Goal: Task Accomplishment & Management: Complete application form

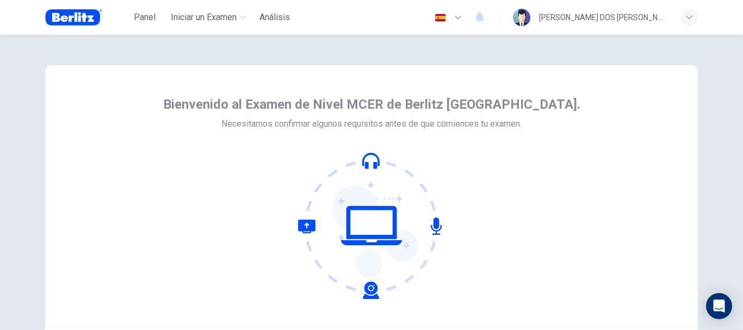
click at [456, 16] on icon "button" at bounding box center [458, 17] width 13 height 13
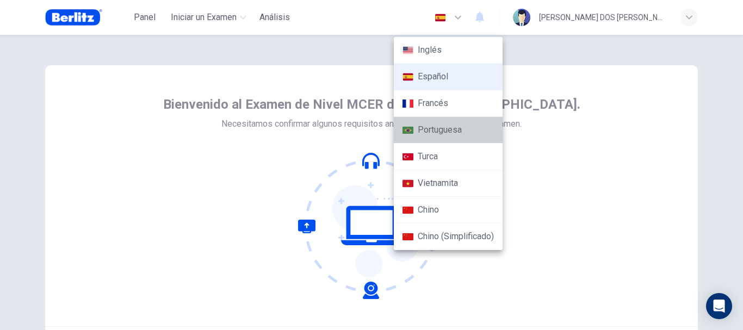
click at [435, 128] on li "Portuguesa" at bounding box center [448, 130] width 109 height 27
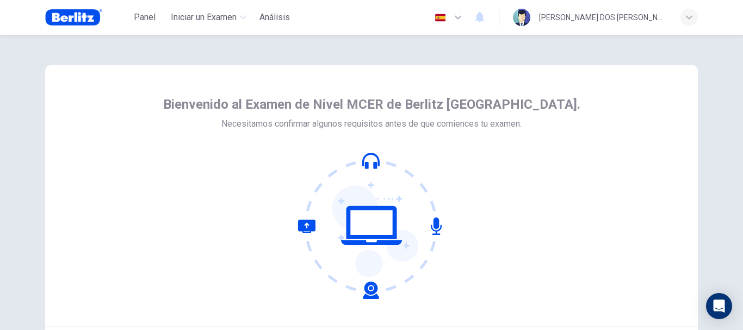
type input "**"
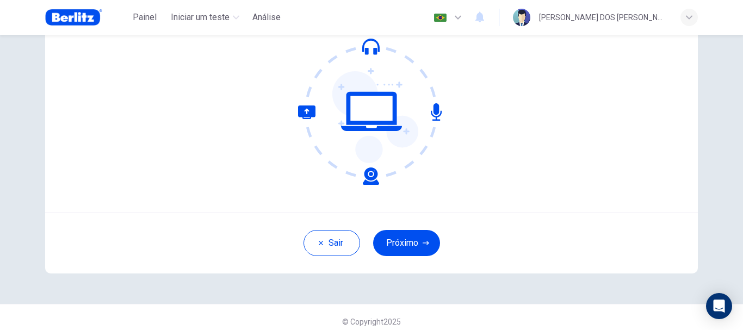
scroll to position [123, 0]
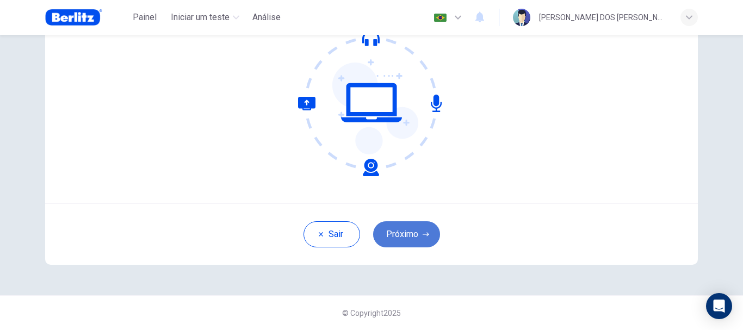
click at [417, 236] on button "Próximo" at bounding box center [406, 234] width 67 height 26
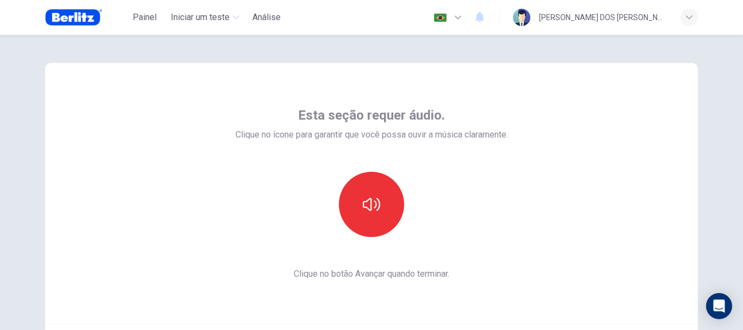
scroll to position [0, 0]
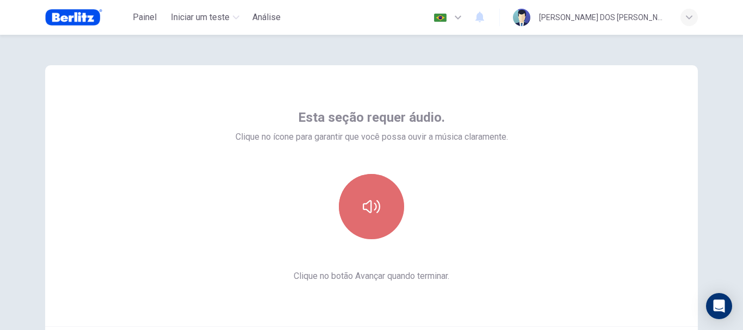
click at [367, 207] on icon "button" at bounding box center [371, 206] width 17 height 17
click at [357, 205] on button "button" at bounding box center [371, 206] width 65 height 65
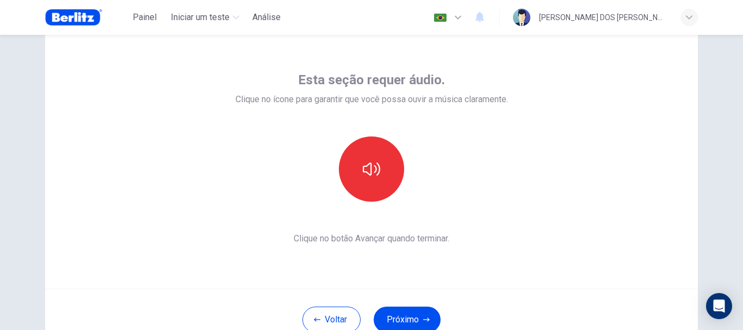
scroll to position [37, 0]
click at [416, 319] on button "Próximo" at bounding box center [407, 320] width 67 height 26
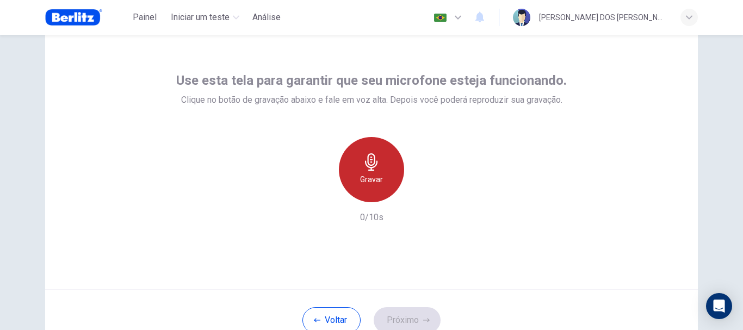
click at [363, 164] on icon "button" at bounding box center [371, 161] width 17 height 17
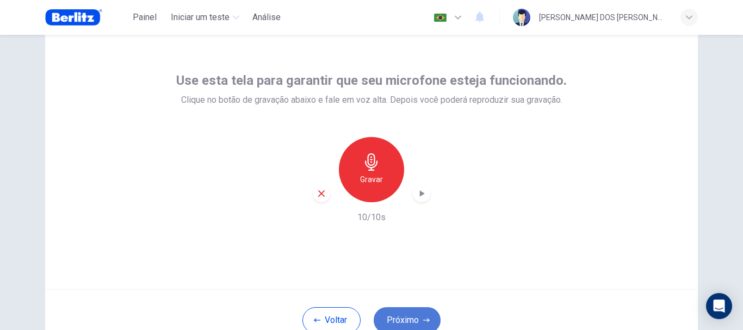
click at [403, 319] on button "Próximo" at bounding box center [407, 320] width 67 height 26
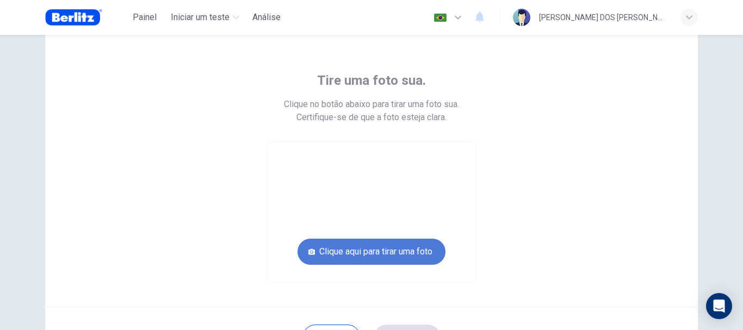
click at [364, 250] on button "Clique aqui para tirar uma foto" at bounding box center [372, 252] width 148 height 26
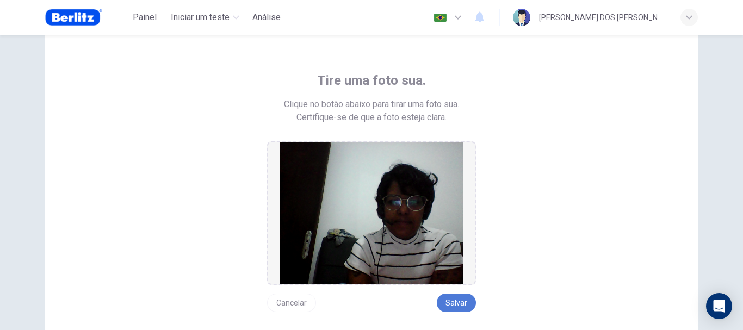
click at [452, 299] on button "Salvar" at bounding box center [456, 303] width 39 height 18
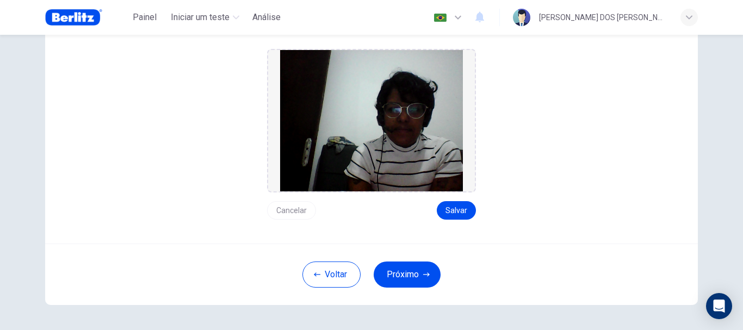
scroll to position [155, 0]
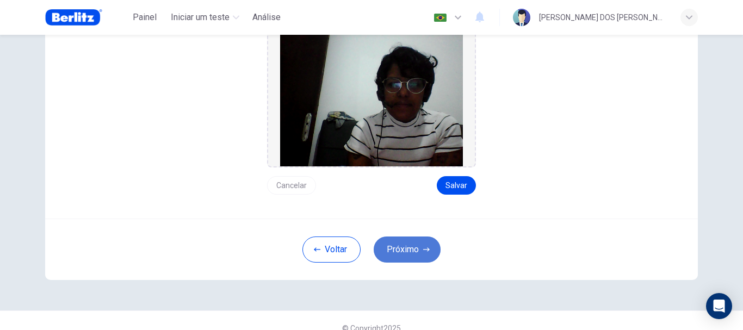
click at [425, 240] on button "Próximo" at bounding box center [407, 250] width 67 height 26
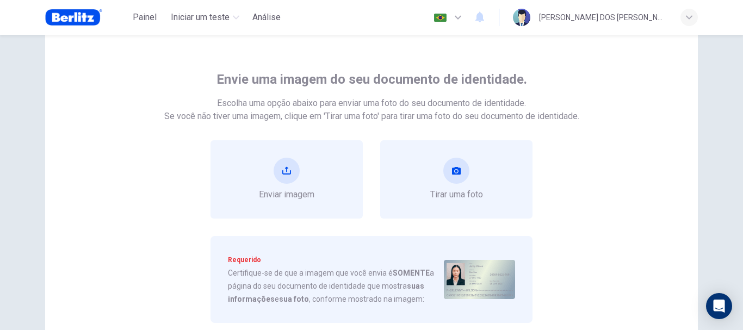
scroll to position [39, 0]
click at [284, 208] on div "Enviar imagem" at bounding box center [287, 178] width 152 height 78
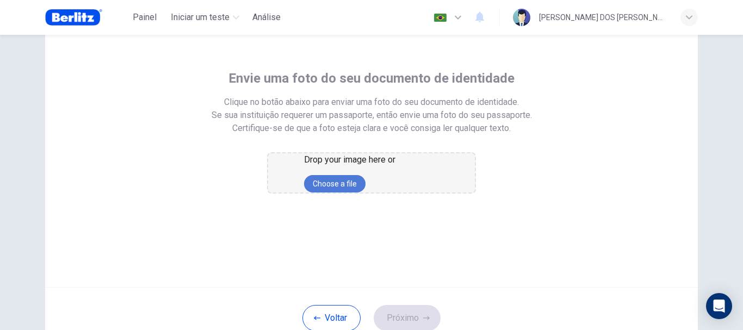
click at [349, 193] on button "Choose a file" at bounding box center [334, 183] width 61 height 17
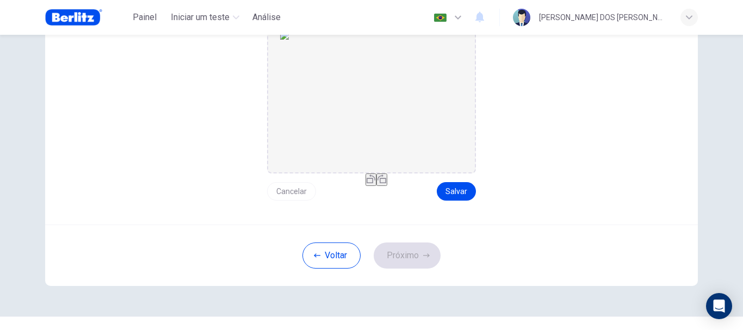
scroll to position [164, 0]
click at [465, 186] on button "Salvar" at bounding box center [456, 189] width 39 height 18
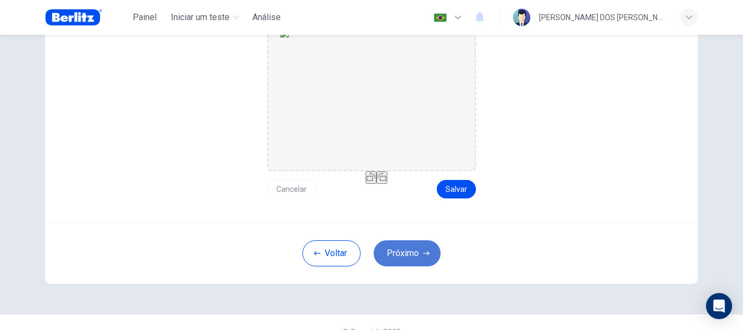
click at [394, 256] on button "Próximo" at bounding box center [407, 253] width 67 height 26
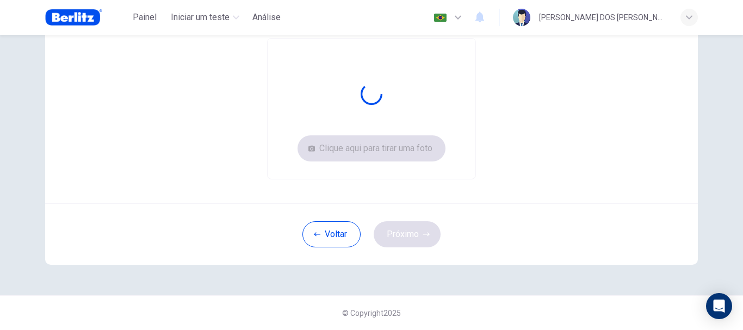
scroll to position [140, 0]
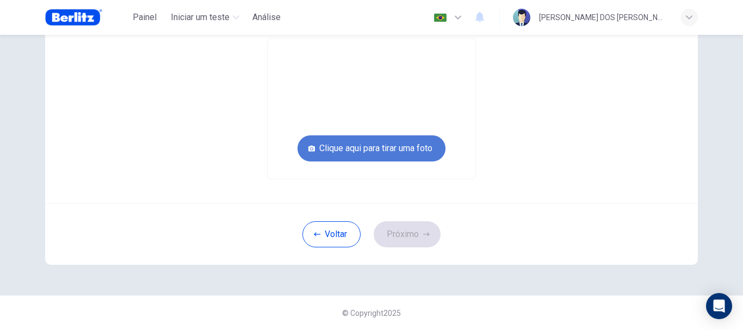
click at [387, 144] on button "Clique aqui para tirar uma foto" at bounding box center [372, 148] width 148 height 26
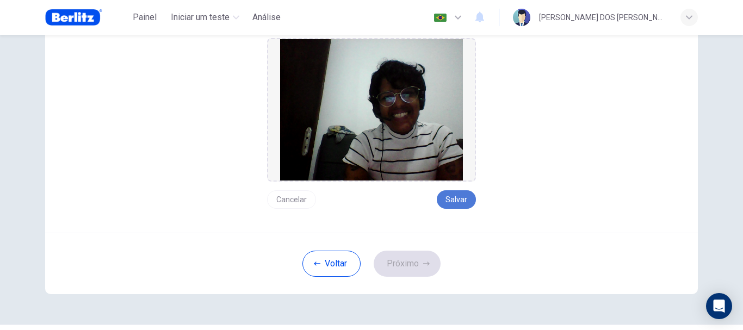
click at [458, 193] on button "Salvar" at bounding box center [456, 199] width 39 height 18
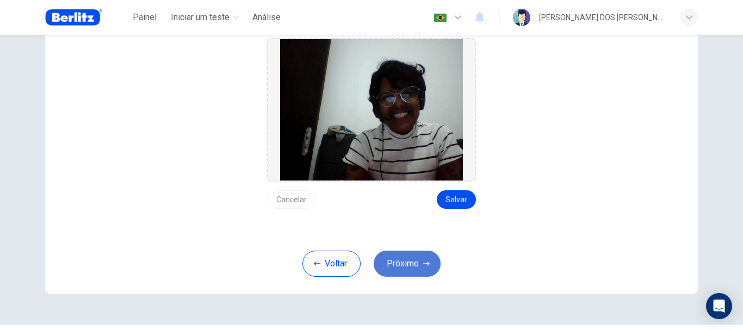
click at [411, 257] on button "Próximo" at bounding box center [407, 264] width 67 height 26
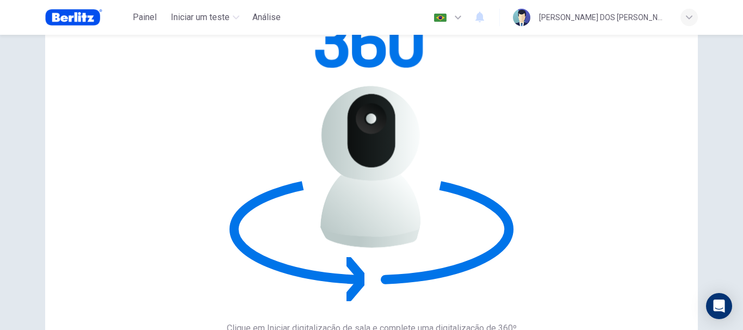
scroll to position [0, 0]
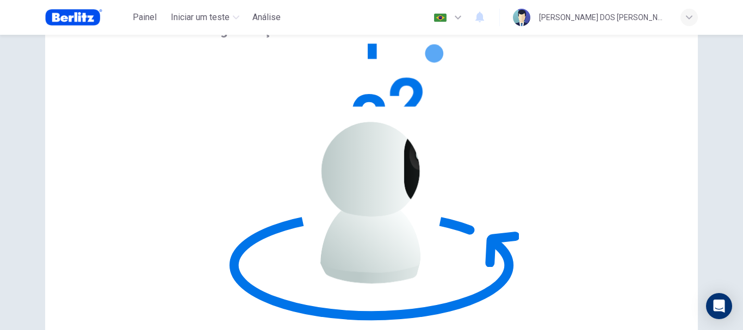
scroll to position [123, 0]
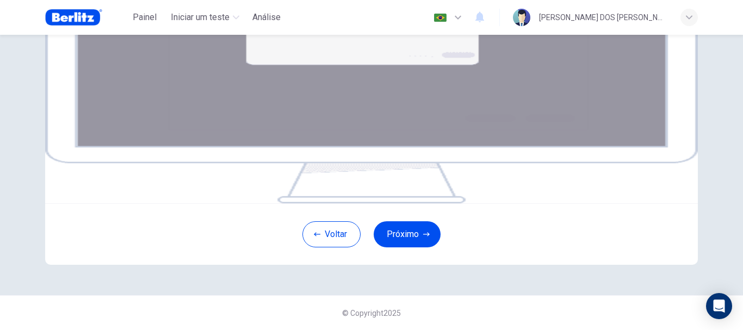
scroll to position [217, 0]
click at [432, 245] on button "Próximo" at bounding box center [407, 234] width 67 height 26
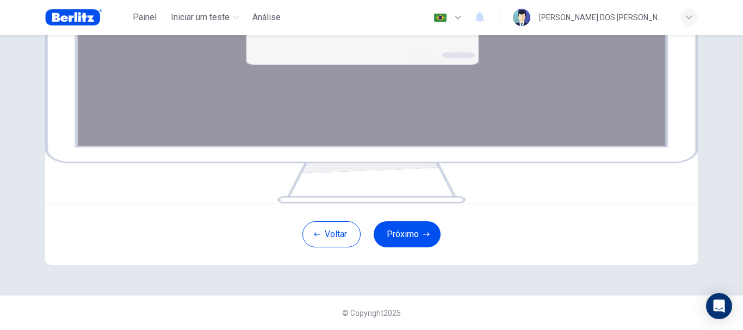
scroll to position [205, 0]
click at [413, 248] on button "Próximo" at bounding box center [407, 234] width 67 height 26
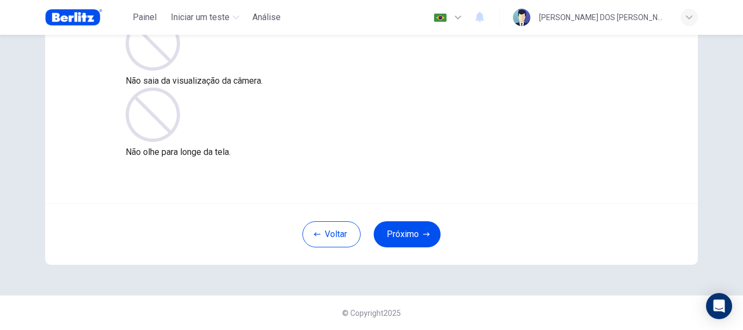
scroll to position [123, 0]
click at [403, 224] on button "Próximo" at bounding box center [407, 234] width 67 height 26
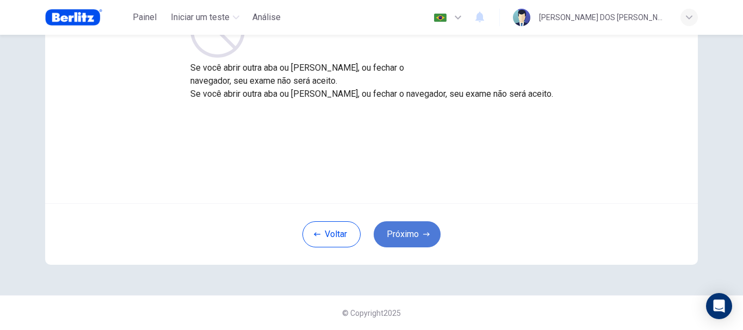
click at [403, 224] on button "Próximo" at bounding box center [407, 234] width 67 height 26
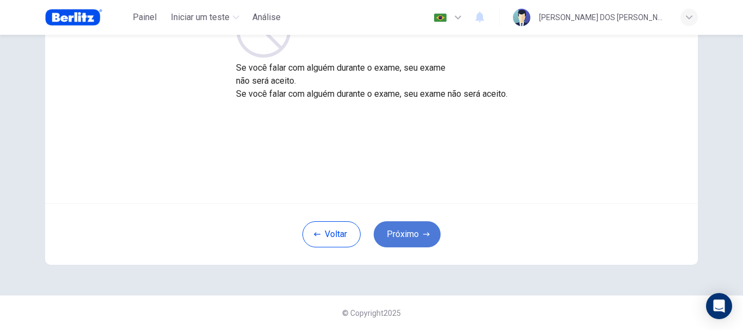
click at [403, 224] on button "Próximo" at bounding box center [407, 234] width 67 height 26
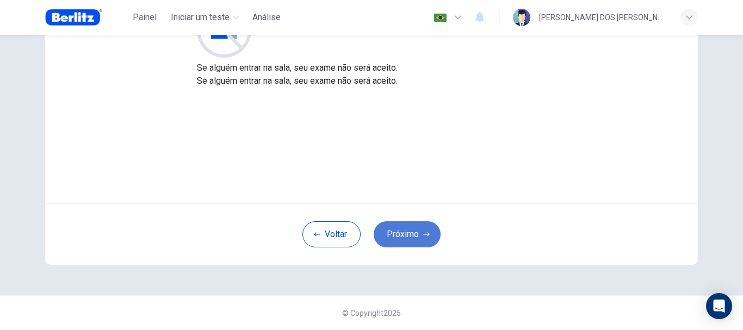
click at [403, 224] on button "Próximo" at bounding box center [407, 234] width 67 height 26
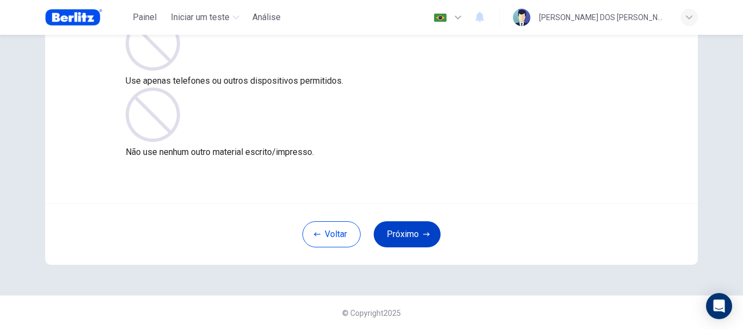
click at [403, 224] on button "Próximo" at bounding box center [407, 234] width 67 height 26
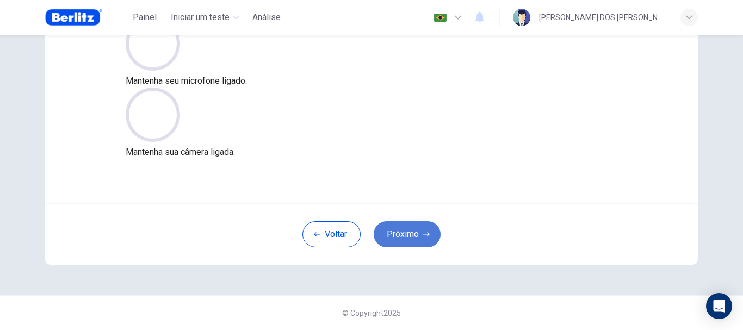
click at [403, 224] on button "Próximo" at bounding box center [407, 234] width 67 height 26
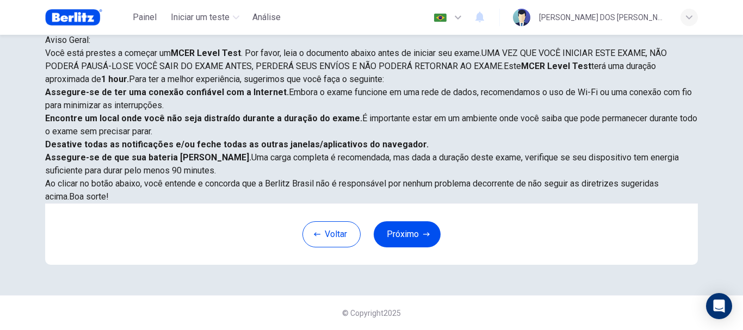
scroll to position [266, 0]
click at [418, 242] on button "Próximo" at bounding box center [407, 234] width 67 height 26
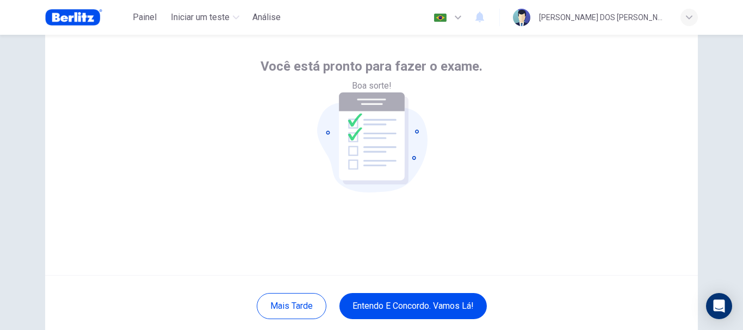
scroll to position [109, 0]
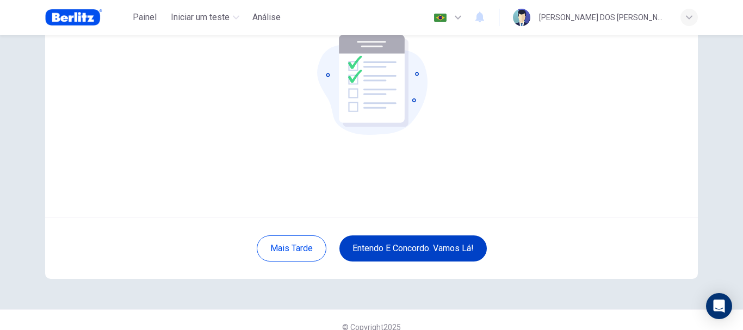
click at [398, 250] on button "Entendo e concordo. Vamos lá!" at bounding box center [412, 249] width 147 height 26
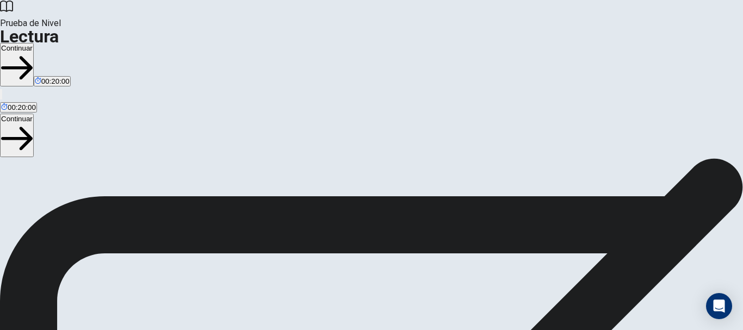
click at [34, 43] on button "Continuar" at bounding box center [17, 65] width 34 height 44
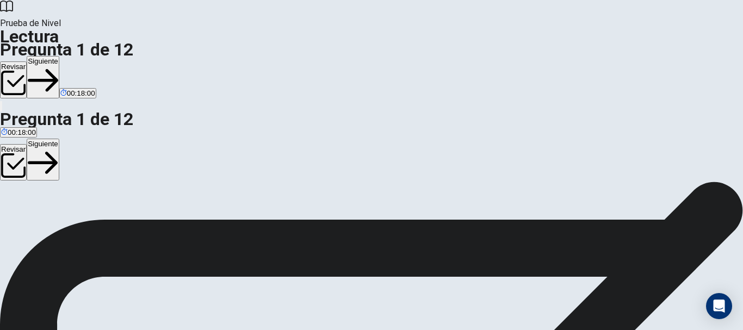
scroll to position [52, 0]
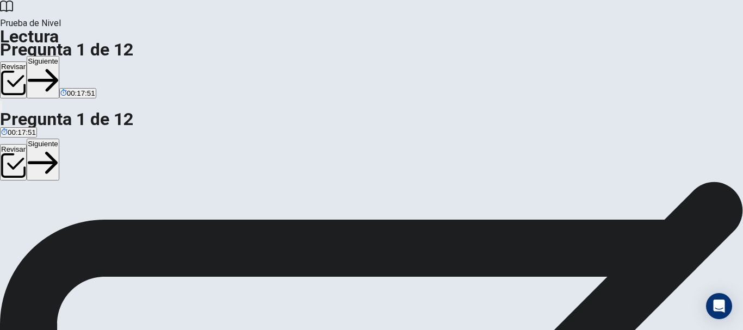
scroll to position [0, 0]
click at [59, 56] on button "Siguiente" at bounding box center [43, 77] width 33 height 42
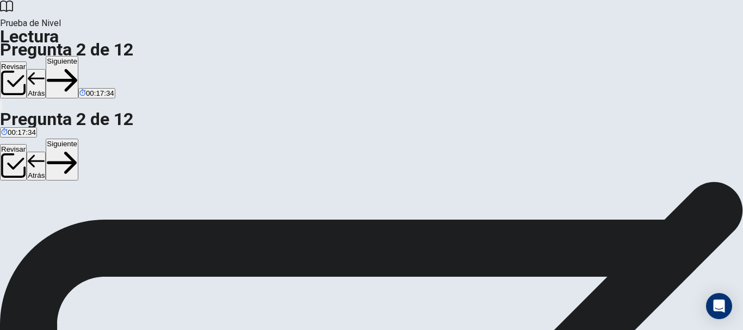
scroll to position [109, 0]
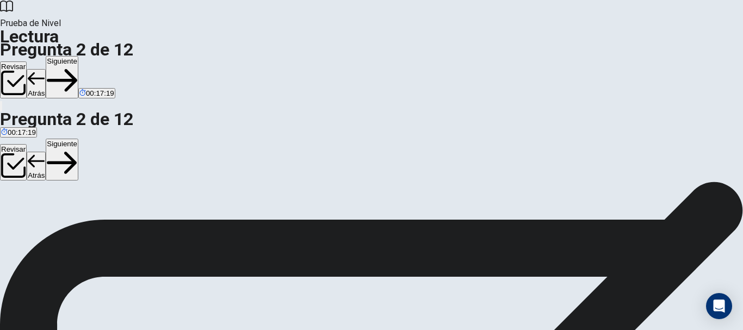
scroll to position [54, 0]
click at [78, 56] on button "Siguiente" at bounding box center [62, 77] width 33 height 42
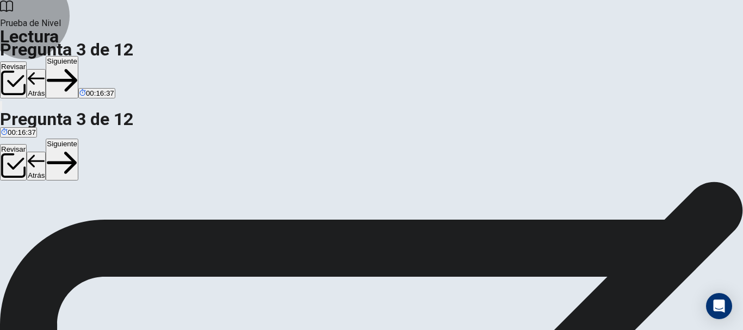
click at [78, 56] on button "Siguiente" at bounding box center [62, 77] width 33 height 42
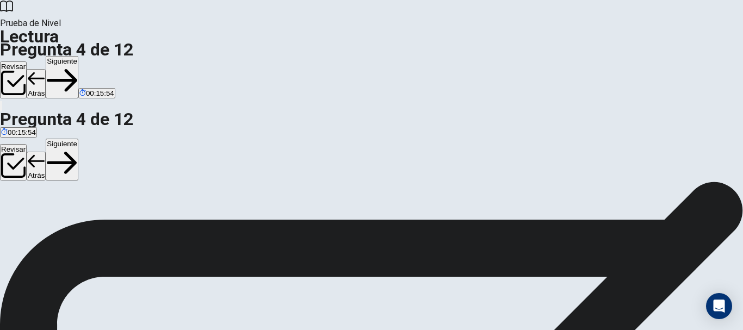
scroll to position [54, 0]
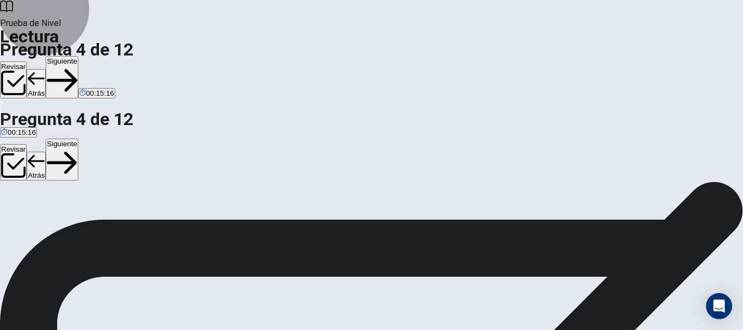
click at [78, 56] on button "Siguiente" at bounding box center [62, 77] width 33 height 42
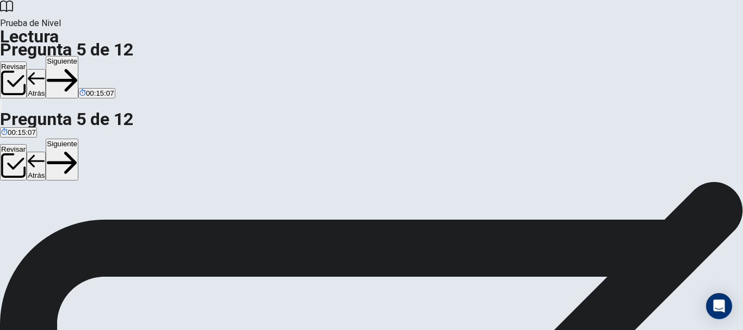
click at [78, 56] on button "Siguiente" at bounding box center [62, 77] width 33 height 42
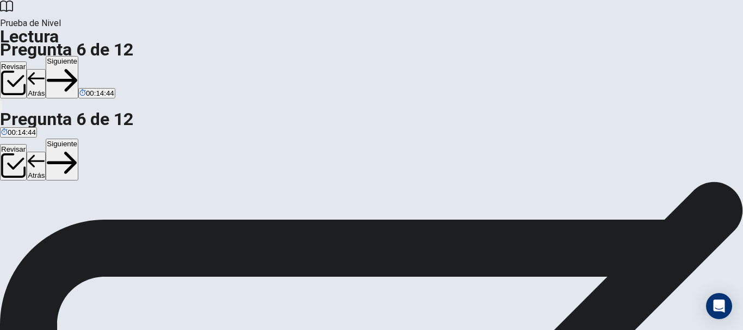
click at [78, 56] on button "Siguiente" at bounding box center [62, 77] width 33 height 42
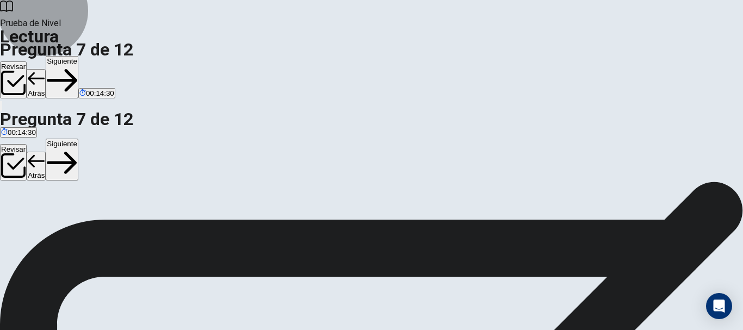
click at [78, 56] on button "Siguiente" at bounding box center [62, 77] width 33 height 42
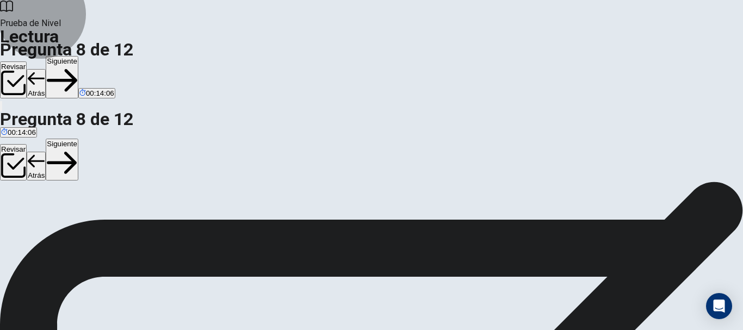
click at [78, 56] on button "Siguiente" at bounding box center [62, 77] width 33 height 42
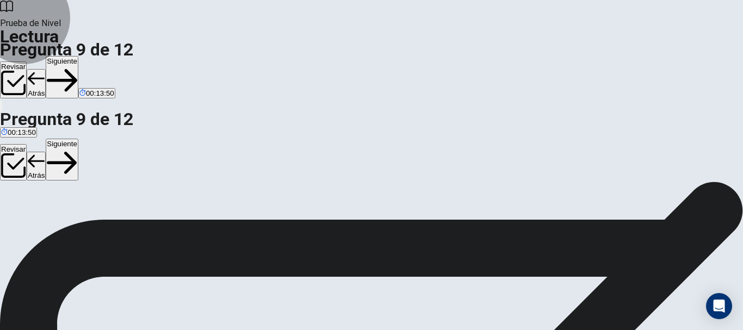
click at [78, 56] on button "Siguiente" at bounding box center [62, 77] width 33 height 42
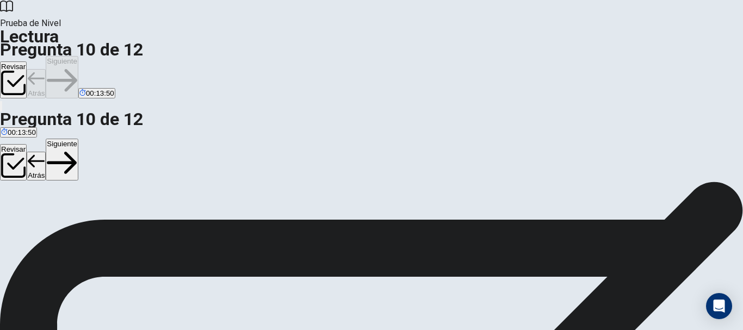
scroll to position [51, 0]
click at [78, 56] on button "Siguiente" at bounding box center [62, 77] width 33 height 42
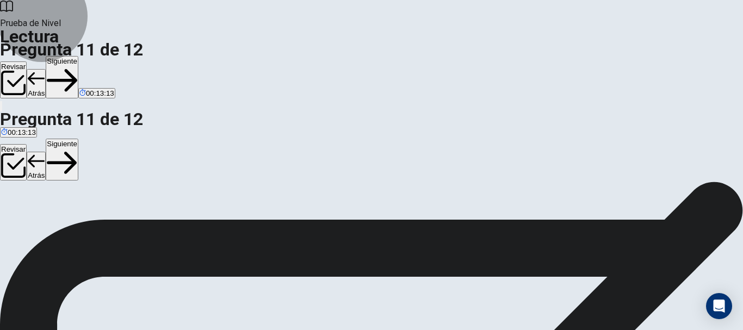
click at [78, 56] on button "Siguiente" at bounding box center [62, 77] width 33 height 42
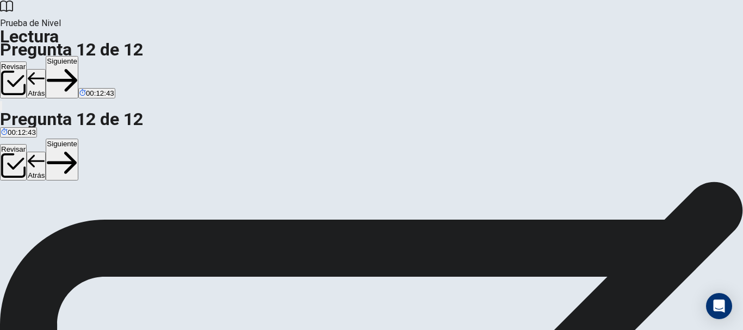
scroll to position [161, 0]
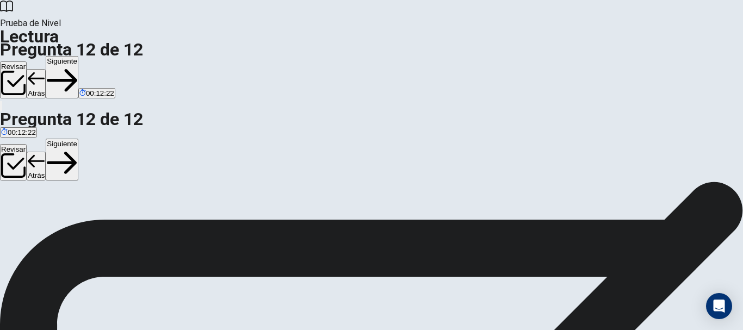
scroll to position [161, 0]
drag, startPoint x: 120, startPoint y: 104, endPoint x: 336, endPoint y: 116, distance: 215.7
drag, startPoint x: 126, startPoint y: 180, endPoint x: 355, endPoint y: 164, distance: 229.6
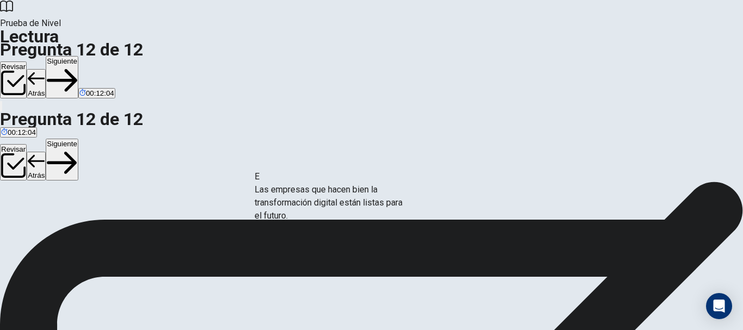
drag, startPoint x: 124, startPoint y: 182, endPoint x: 321, endPoint y: 205, distance: 198.3
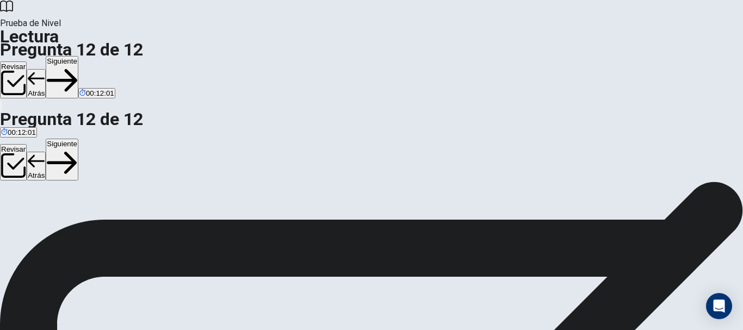
scroll to position [59, 0]
drag, startPoint x: 134, startPoint y: 225, endPoint x: 322, endPoint y: 236, distance: 188.0
drag, startPoint x: 169, startPoint y: 227, endPoint x: 368, endPoint y: 241, distance: 199.6
click at [78, 56] on button "Siguiente" at bounding box center [62, 77] width 33 height 42
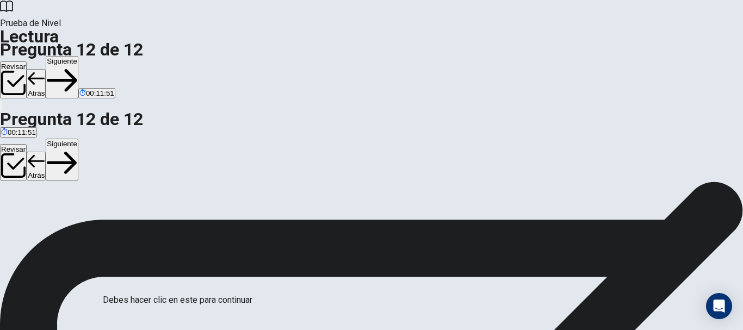
scroll to position [93, 0]
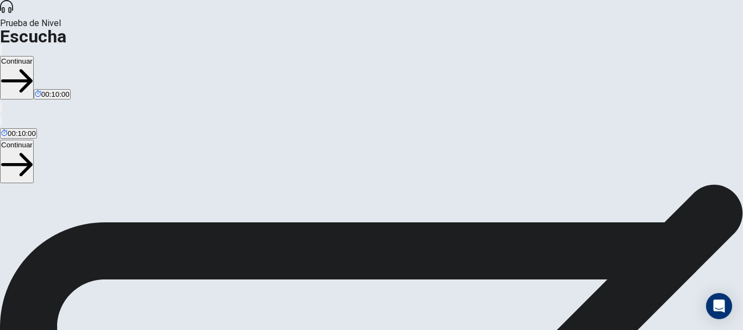
scroll to position [163, 0]
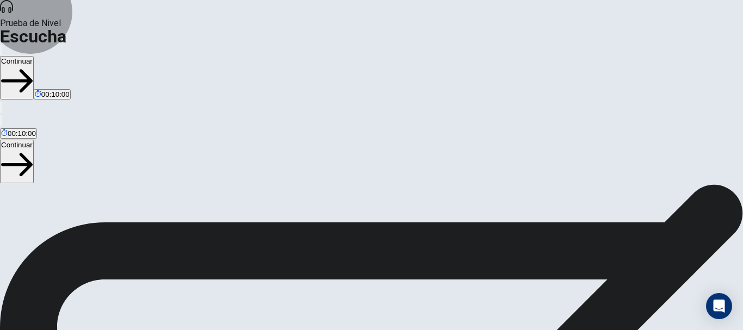
click at [34, 56] on button "Continuar" at bounding box center [17, 78] width 34 height 44
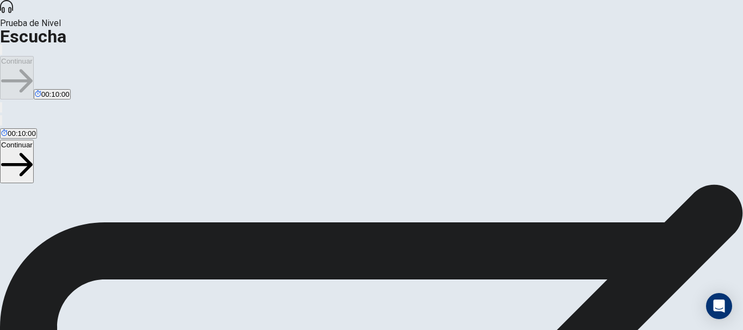
scroll to position [77, 0]
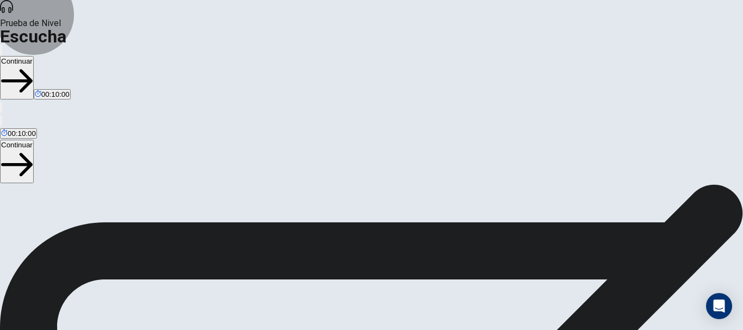
click at [34, 56] on button "Continuar" at bounding box center [17, 78] width 34 height 44
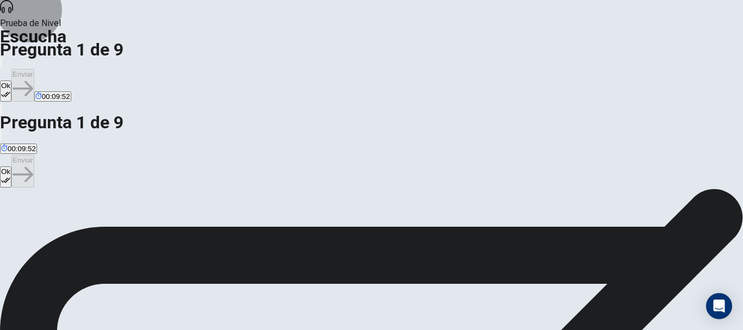
click at [11, 81] on button "Ok" at bounding box center [5, 91] width 11 height 21
click at [34, 69] on button "Enviar" at bounding box center [22, 85] width 23 height 33
click at [11, 81] on button "Ok" at bounding box center [5, 91] width 11 height 21
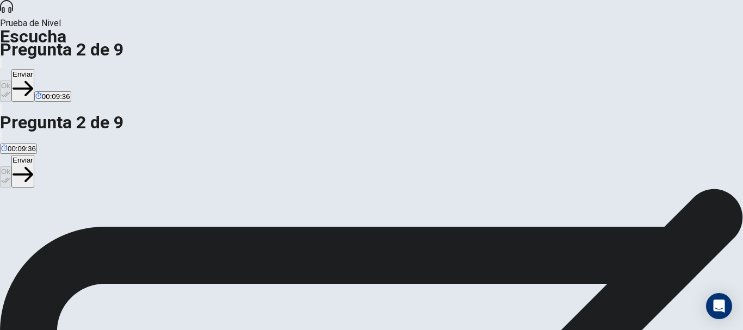
click at [34, 69] on button "Enviar" at bounding box center [22, 85] width 23 height 33
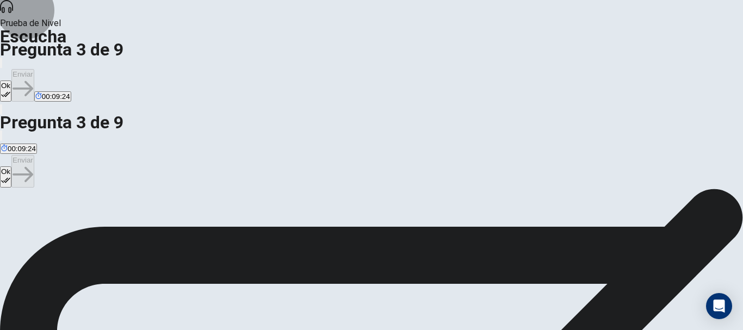
click at [10, 90] on icon "button" at bounding box center [5, 94] width 9 height 9
click at [34, 69] on button "Enviar" at bounding box center [22, 85] width 23 height 33
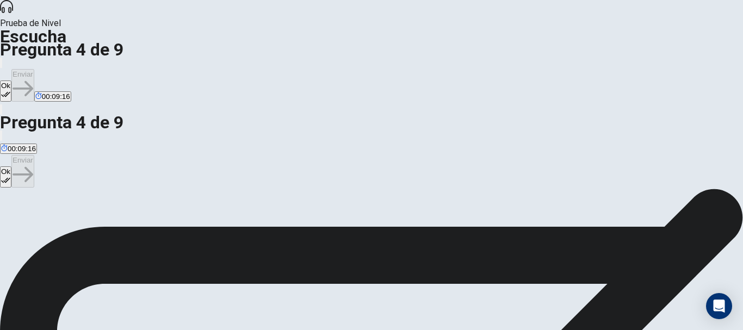
click at [11, 81] on button "Ok" at bounding box center [5, 91] width 11 height 21
click at [34, 69] on button "Enviar" at bounding box center [22, 85] width 23 height 33
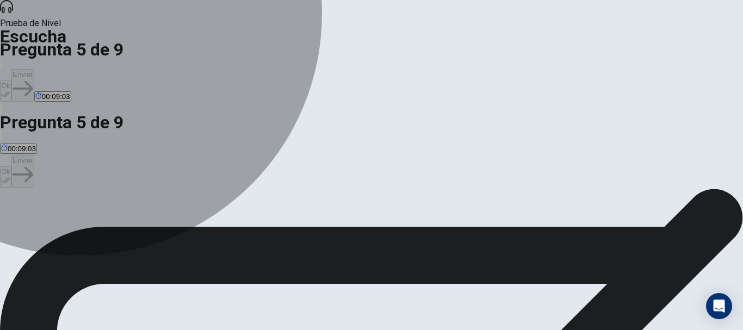
drag, startPoint x: 288, startPoint y: 171, endPoint x: 308, endPoint y: 158, distance: 23.2
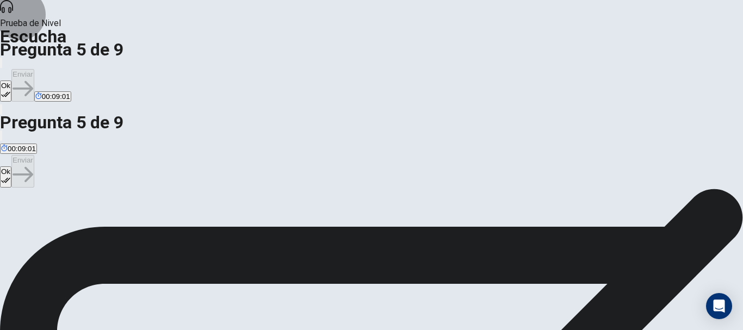
click at [11, 81] on button "Ok" at bounding box center [5, 91] width 11 height 21
click at [34, 69] on button "Enviar" at bounding box center [22, 85] width 23 height 33
click at [11, 81] on button "Ok" at bounding box center [5, 91] width 11 height 21
click at [34, 69] on button "Enviar" at bounding box center [22, 85] width 23 height 33
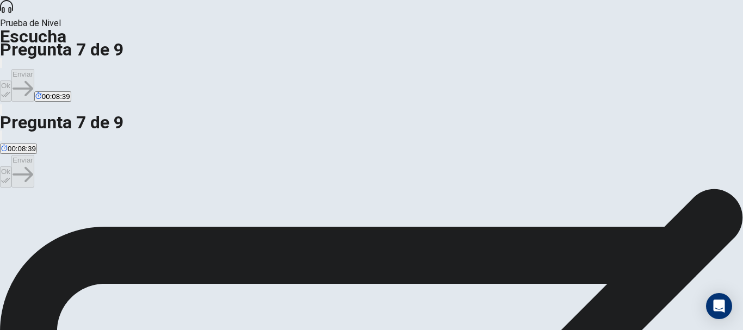
click at [480, 56] on div "Ok Enviar 00:08:38" at bounding box center [371, 79] width 743 height 47
click at [11, 81] on button "Ok" at bounding box center [5, 91] width 11 height 21
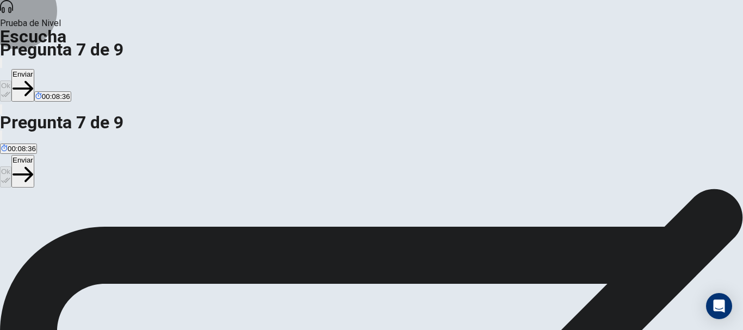
click at [34, 69] on button "Enviar" at bounding box center [22, 85] width 23 height 33
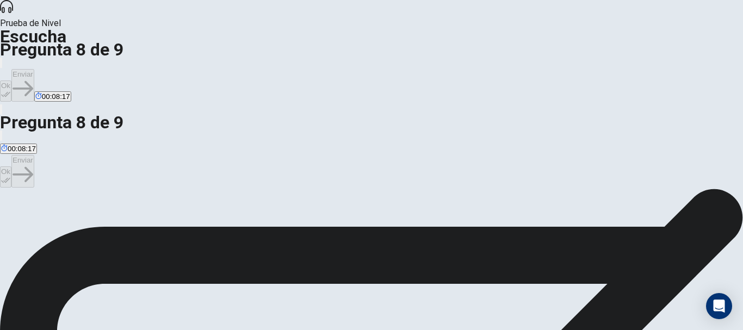
click at [11, 81] on button "Ok" at bounding box center [5, 91] width 11 height 21
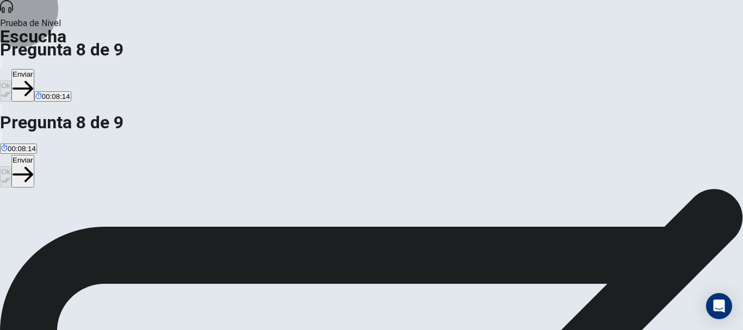
click at [34, 69] on button "Enviar" at bounding box center [22, 85] width 23 height 33
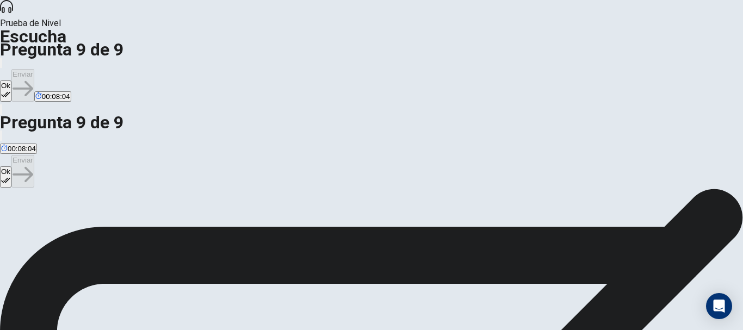
drag, startPoint x: 495, startPoint y: 19, endPoint x: 506, endPoint y: 14, distance: 13.1
click at [11, 81] on button "Ok" at bounding box center [5, 91] width 11 height 21
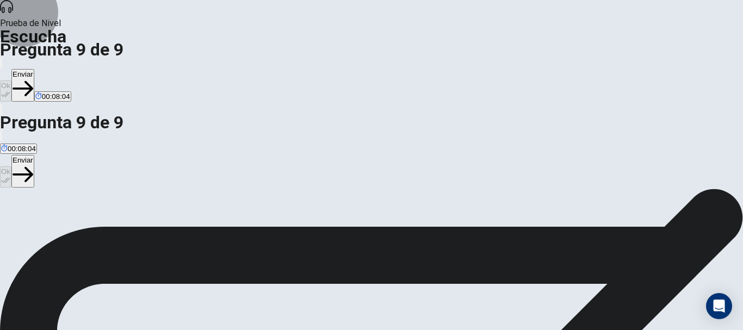
click at [34, 69] on button "Enviar" at bounding box center [22, 85] width 23 height 33
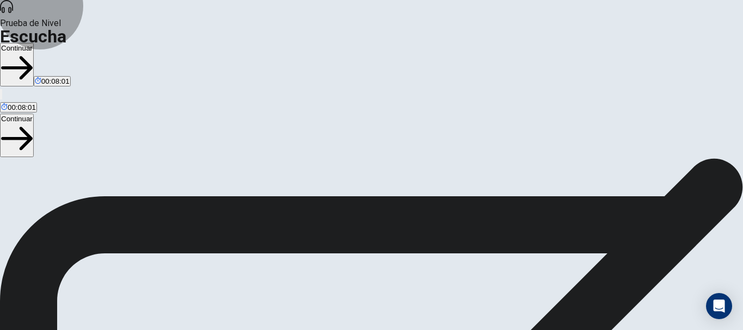
click at [34, 43] on button "Continuar" at bounding box center [17, 65] width 34 height 44
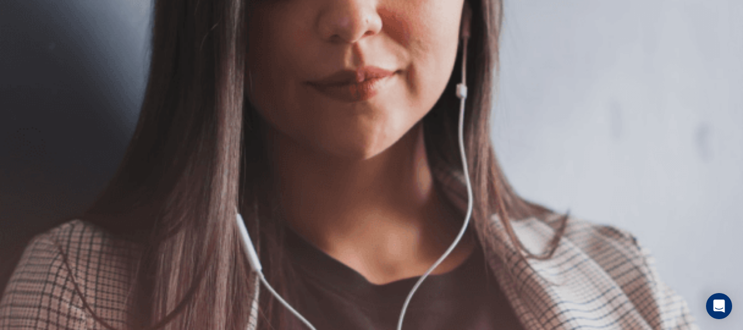
scroll to position [163, 0]
click at [34, 56] on button "Continuar" at bounding box center [17, 78] width 34 height 44
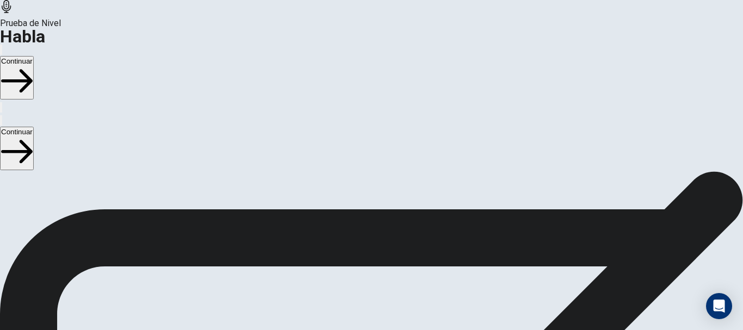
drag, startPoint x: 518, startPoint y: 182, endPoint x: 528, endPoint y: 241, distance: 60.2
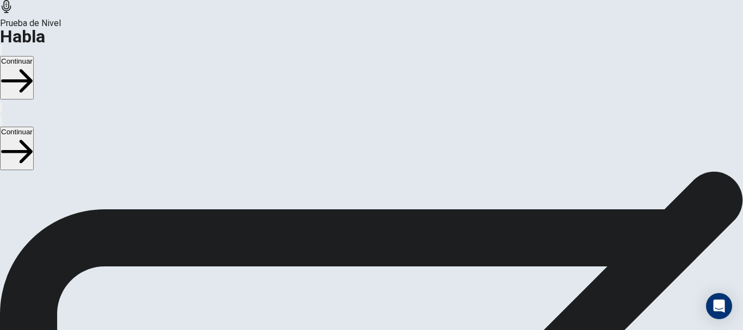
drag, startPoint x: 529, startPoint y: 123, endPoint x: 530, endPoint y: 163, distance: 40.3
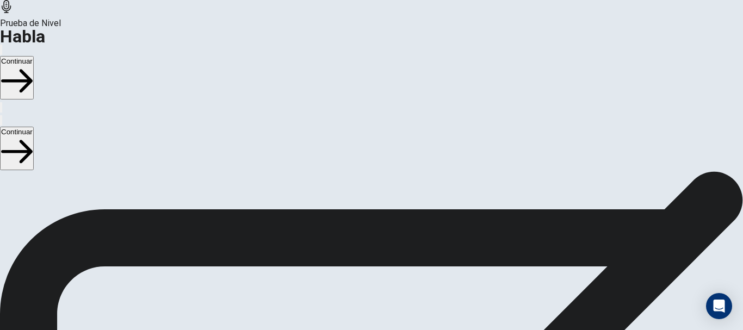
click at [34, 56] on button "Continuar" at bounding box center [17, 78] width 34 height 44
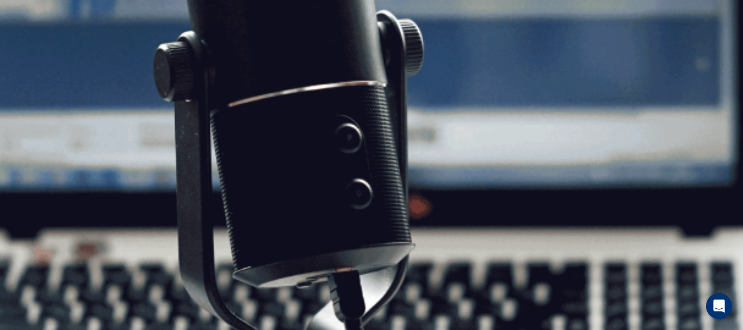
scroll to position [163, 0]
click at [34, 56] on button "Continuar" at bounding box center [17, 78] width 34 height 44
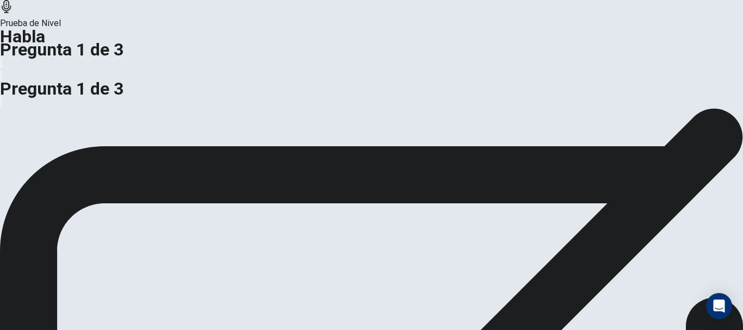
scroll to position [94, 0]
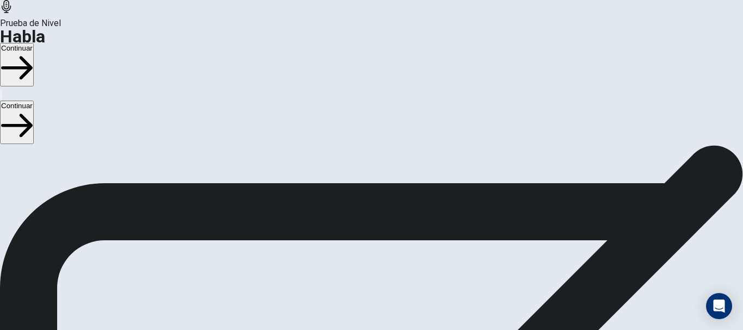
scroll to position [66, 0]
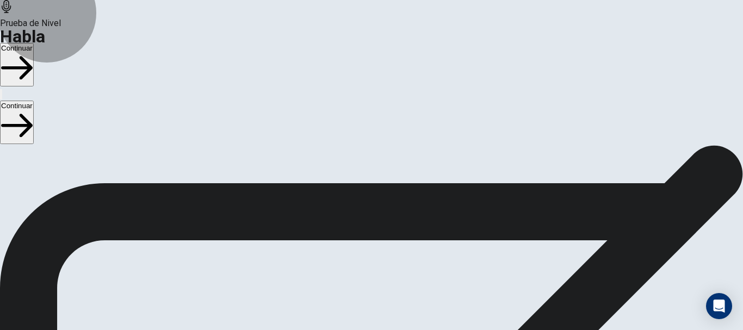
click at [34, 43] on button "Continuar" at bounding box center [17, 65] width 34 height 44
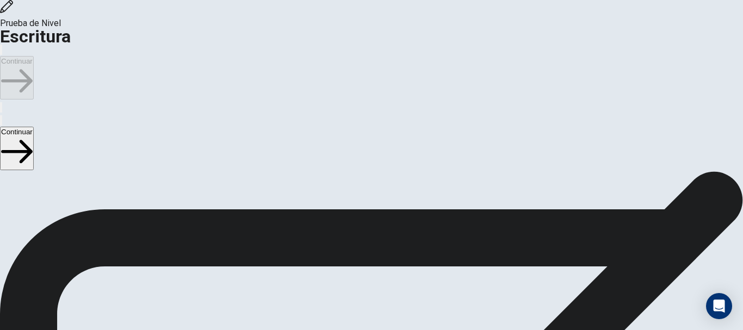
scroll to position [31, 0]
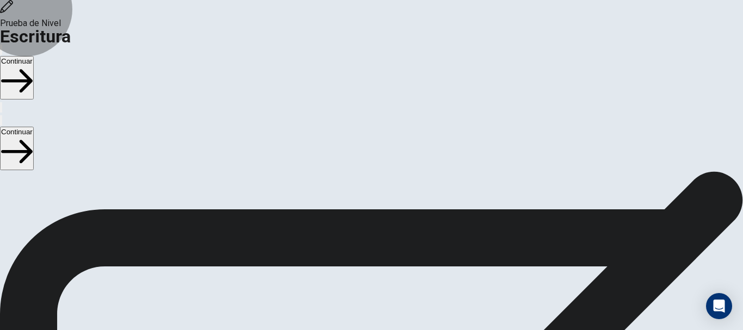
click at [34, 56] on button "Continuar" at bounding box center [17, 78] width 34 height 44
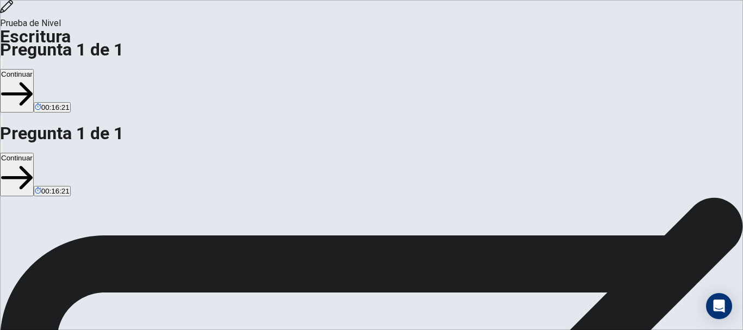
type textarea "**********"
click at [34, 69] on button "Continuar" at bounding box center [17, 91] width 34 height 44
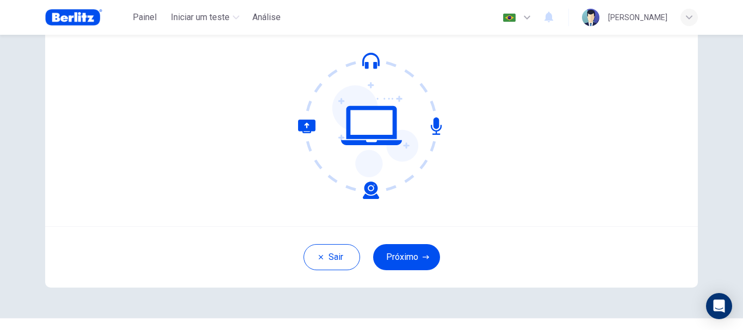
scroll to position [123, 0]
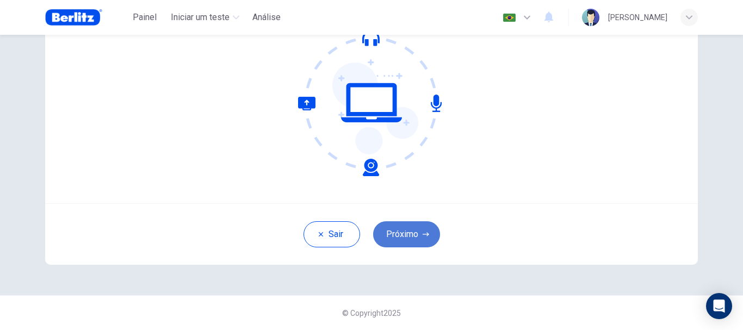
click at [411, 240] on button "Próximo" at bounding box center [406, 234] width 67 height 26
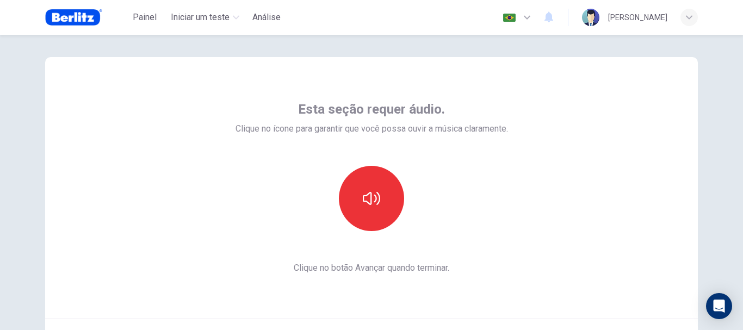
scroll to position [0, 0]
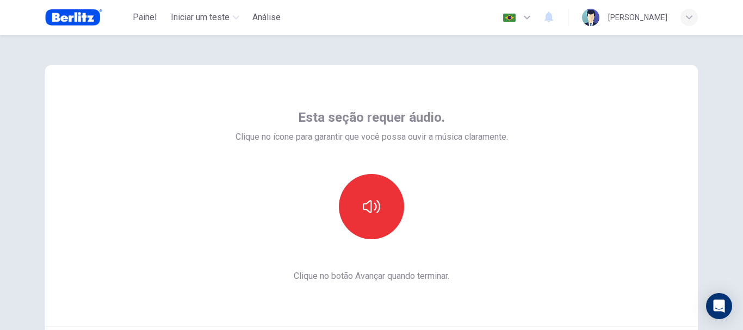
click at [327, 207] on div at bounding box center [372, 206] width 118 height 65
click at [369, 203] on icon "button" at bounding box center [371, 206] width 17 height 13
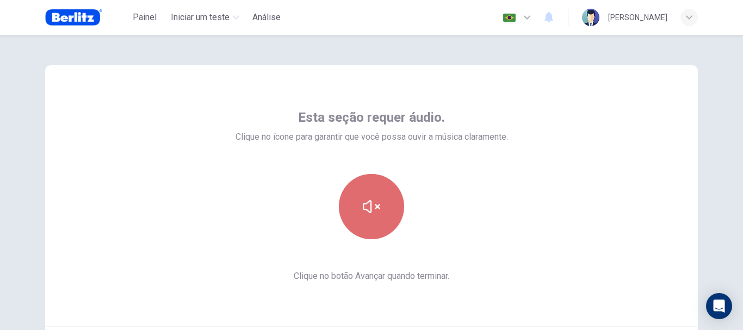
click at [373, 209] on icon "button" at bounding box center [371, 206] width 17 height 17
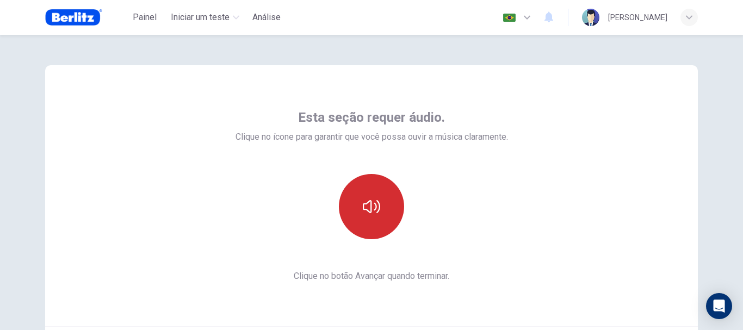
click at [378, 215] on button "button" at bounding box center [371, 206] width 65 height 65
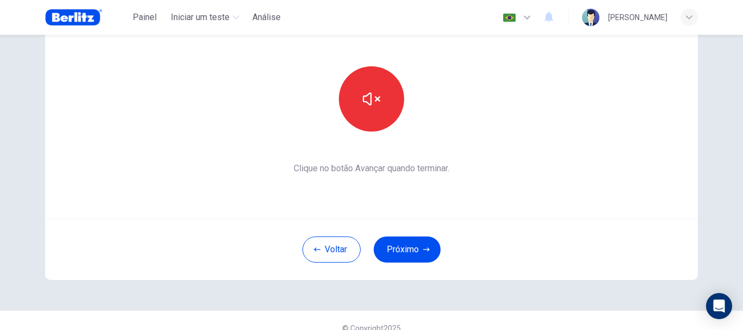
scroll to position [109, 0]
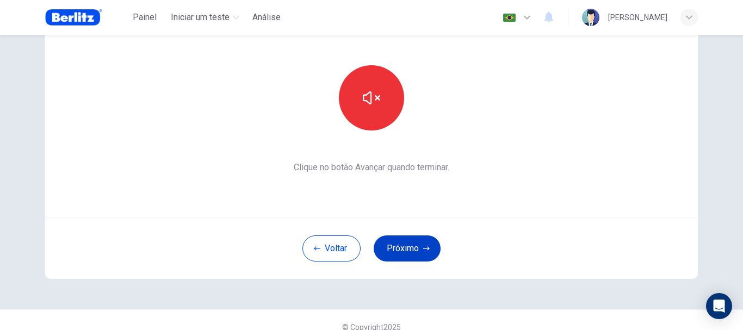
click at [419, 244] on button "Próximo" at bounding box center [407, 249] width 67 height 26
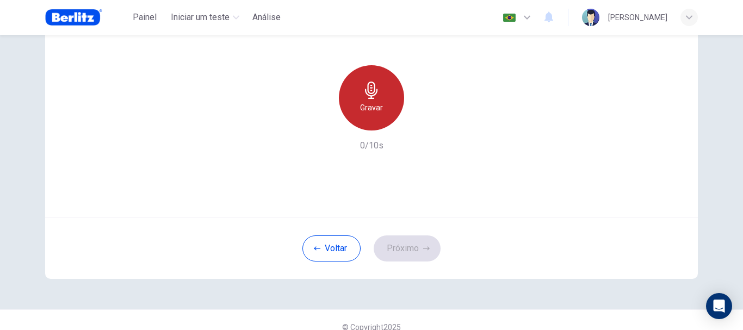
click at [349, 97] on div "Gravar" at bounding box center [371, 97] width 65 height 65
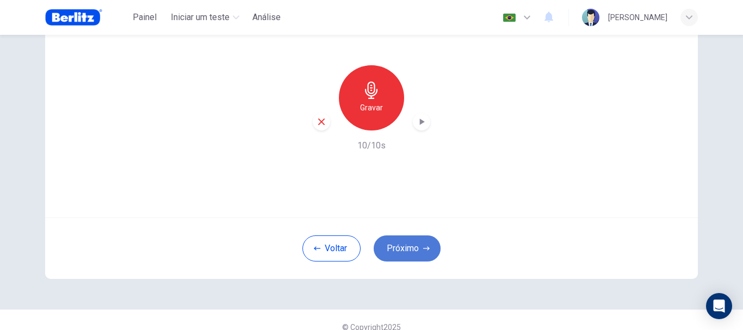
click at [415, 248] on button "Próximo" at bounding box center [407, 249] width 67 height 26
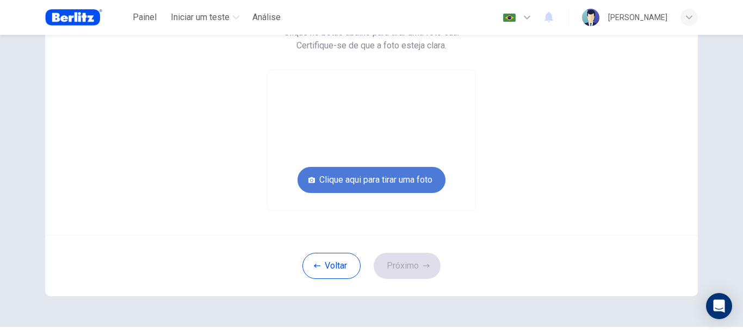
click at [369, 185] on button "Clique aqui para tirar uma foto" at bounding box center [372, 180] width 148 height 26
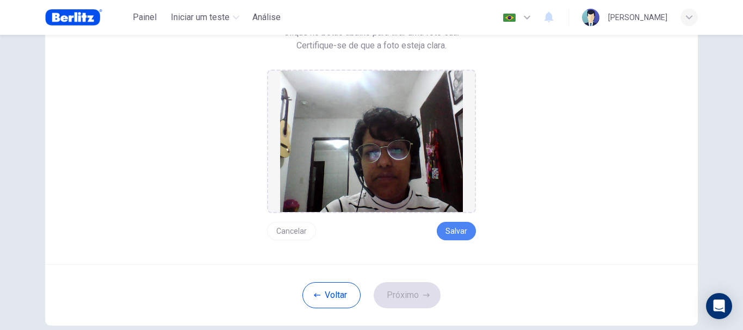
drag, startPoint x: 456, startPoint y: 229, endPoint x: 424, endPoint y: 274, distance: 55.7
click at [453, 232] on button "Salvar" at bounding box center [456, 231] width 39 height 18
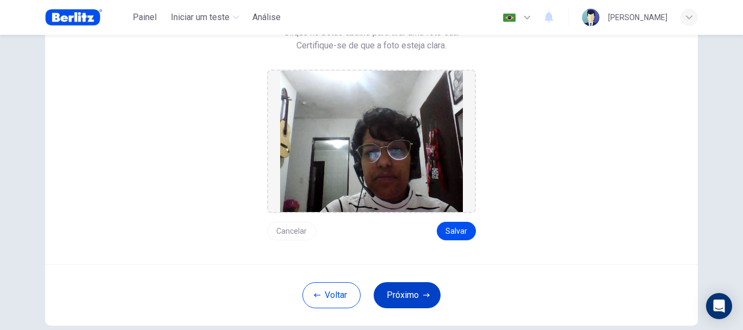
click at [400, 298] on button "Próximo" at bounding box center [407, 295] width 67 height 26
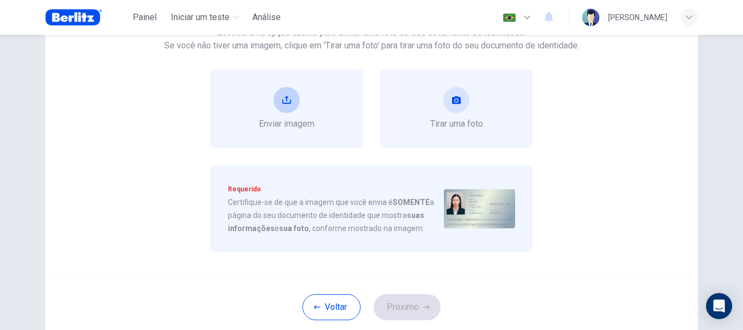
click at [287, 100] on icon "upload" at bounding box center [286, 100] width 9 height 9
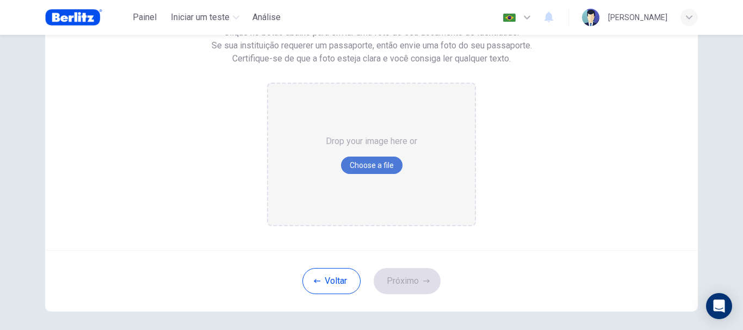
click at [387, 162] on button "Choose a file" at bounding box center [371, 165] width 61 height 17
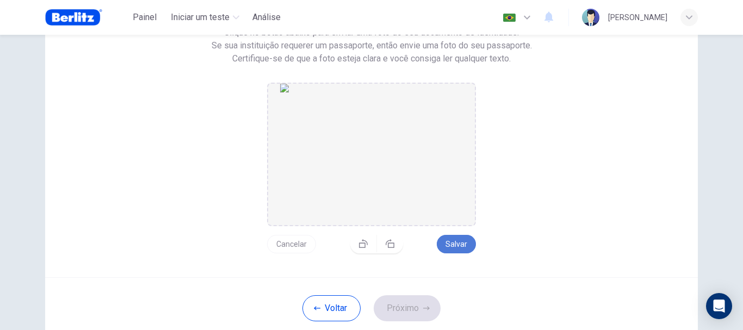
click at [459, 240] on button "Salvar" at bounding box center [456, 244] width 39 height 18
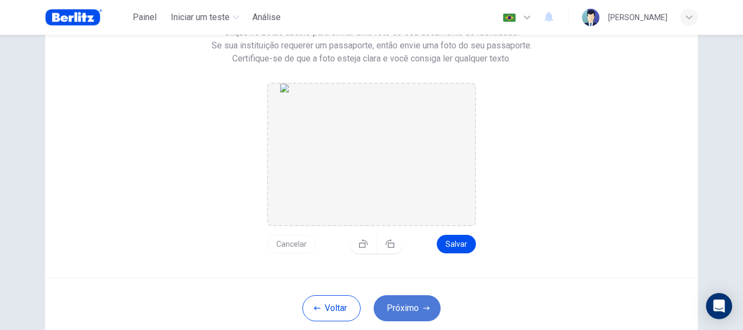
click at [416, 306] on button "Próximo" at bounding box center [407, 308] width 67 height 26
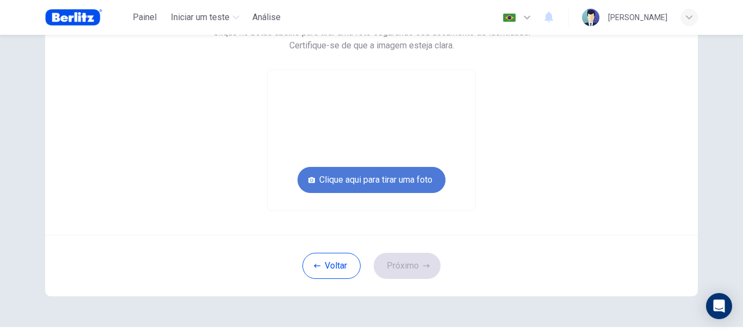
click at [394, 175] on button "Clique aqui para tirar uma foto" at bounding box center [372, 180] width 148 height 26
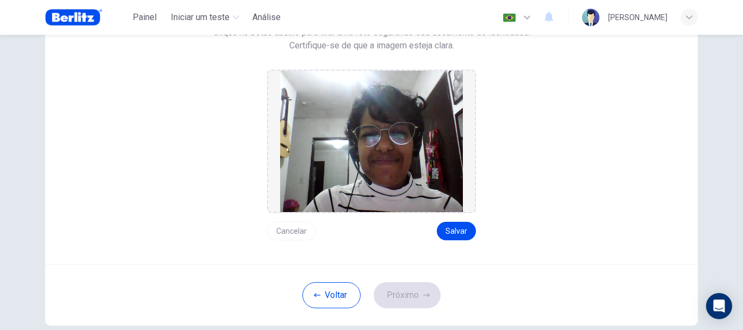
click at [460, 219] on div "Cancelar Salvar" at bounding box center [371, 226] width 209 height 27
click at [454, 231] on button "Salvar" at bounding box center [456, 231] width 39 height 18
click at [418, 301] on button "Próximo" at bounding box center [407, 295] width 67 height 26
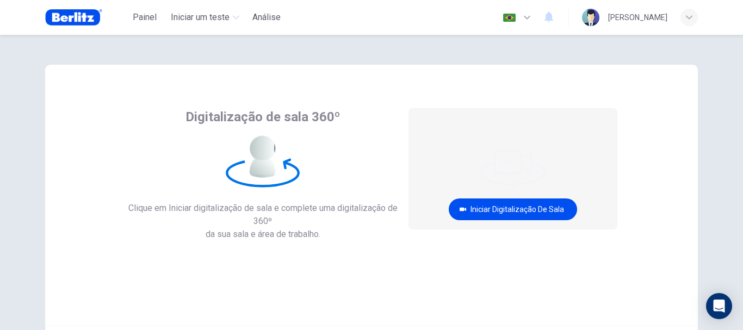
scroll to position [0, 0]
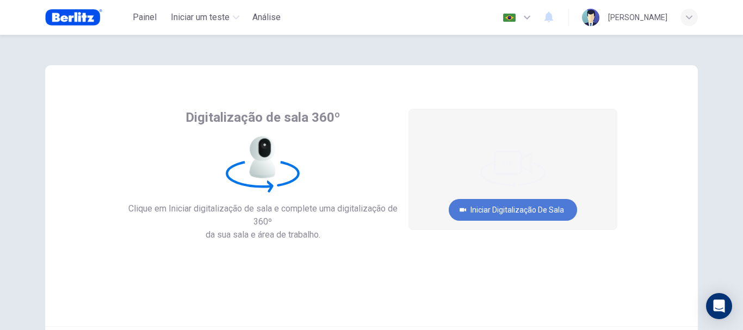
click at [512, 211] on button "Iniciar digitalização de sala" at bounding box center [513, 210] width 128 height 22
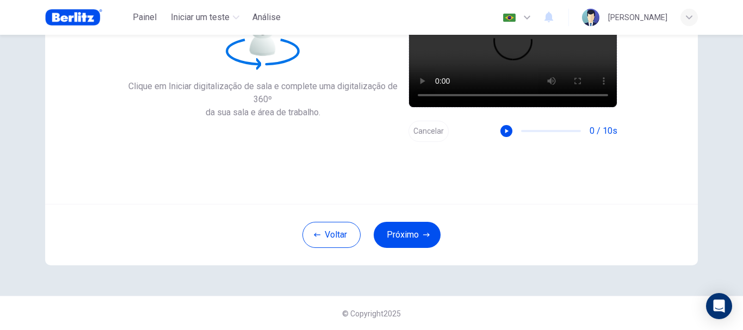
scroll to position [123, 0]
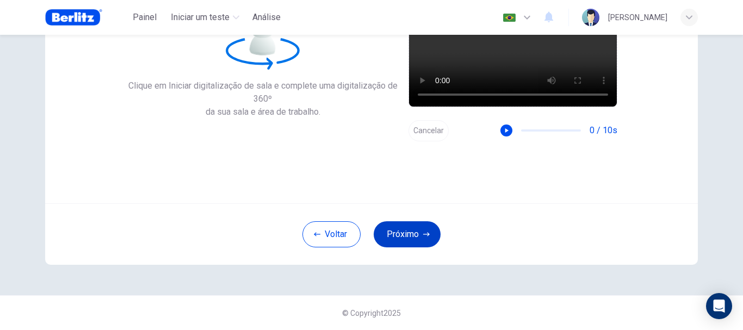
click at [417, 243] on button "Próximo" at bounding box center [407, 234] width 67 height 26
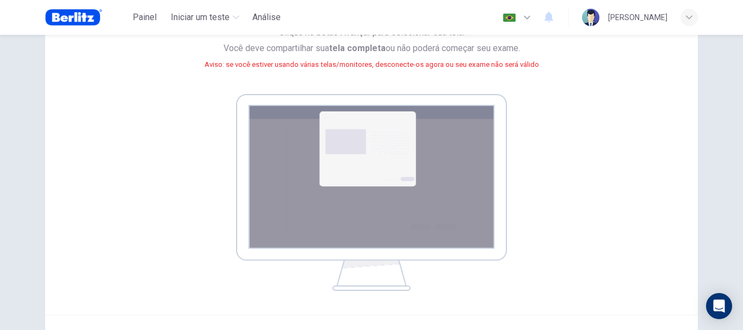
scroll to position [14, 0]
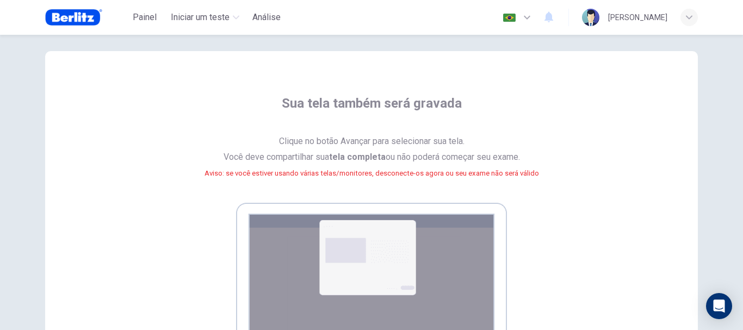
click at [398, 263] on img at bounding box center [371, 301] width 271 height 197
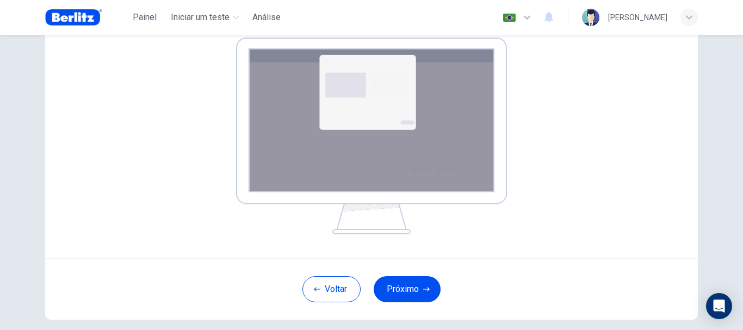
scroll to position [234, 0]
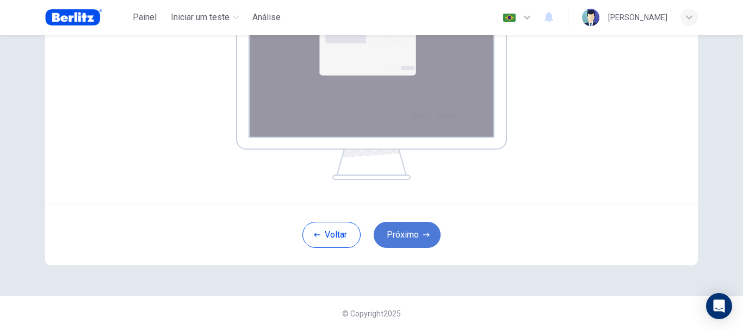
click at [408, 240] on button "Próximo" at bounding box center [407, 235] width 67 height 26
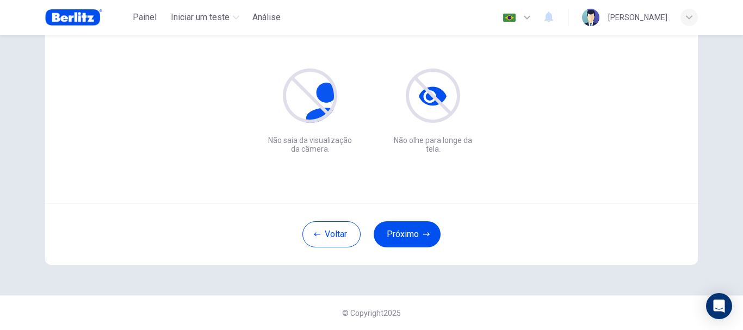
scroll to position [123, 0]
click at [411, 225] on button "Próximo" at bounding box center [407, 234] width 67 height 26
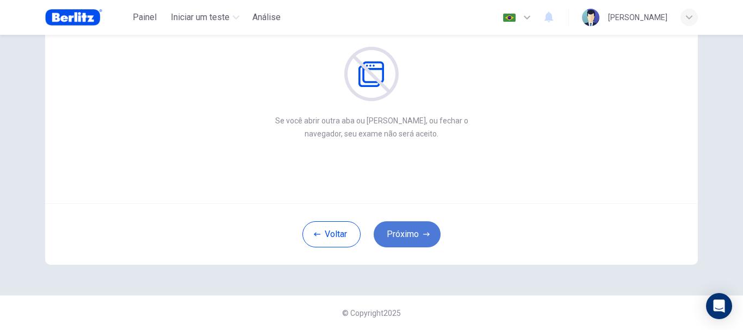
click at [411, 227] on button "Próximo" at bounding box center [407, 234] width 67 height 26
click at [411, 228] on button "Próximo" at bounding box center [407, 234] width 67 height 26
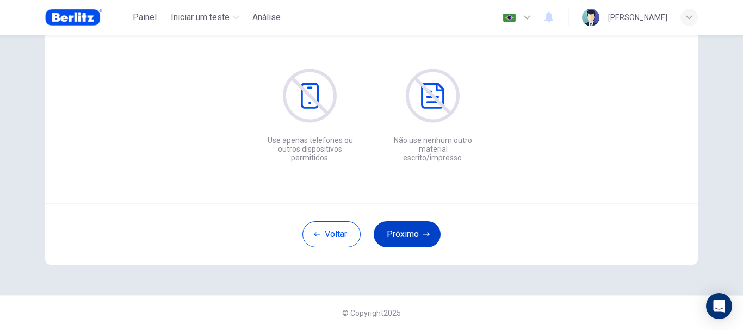
click at [411, 228] on button "Próximo" at bounding box center [407, 234] width 67 height 26
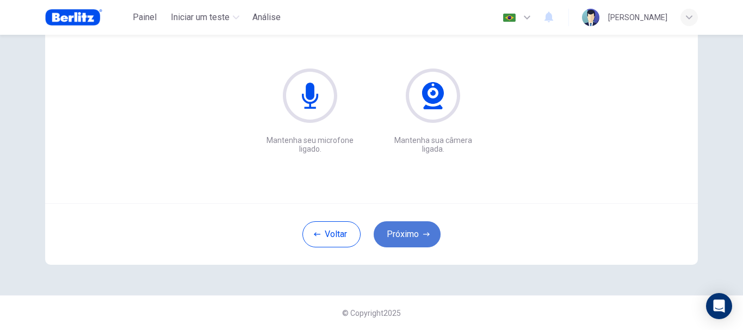
click at [411, 228] on button "Próximo" at bounding box center [407, 234] width 67 height 26
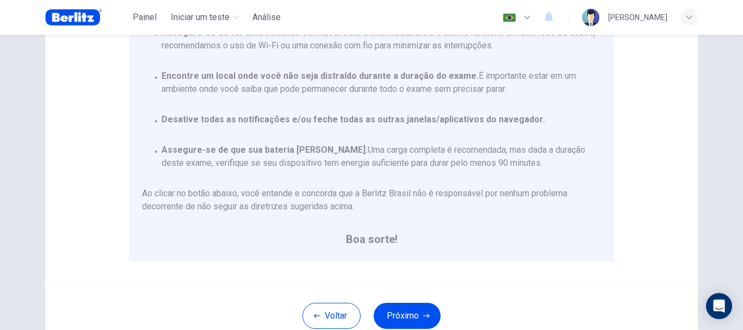
scroll to position [218, 0]
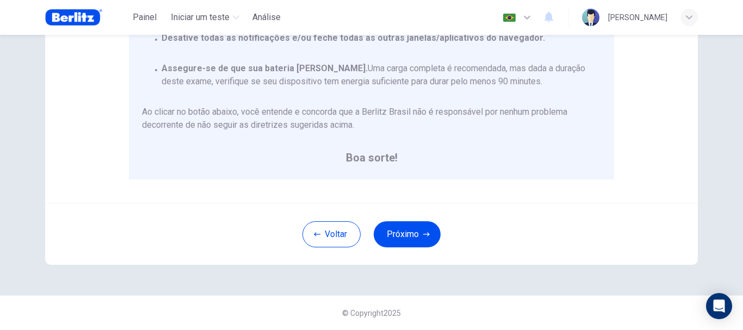
click at [407, 230] on button "Próximo" at bounding box center [407, 234] width 67 height 26
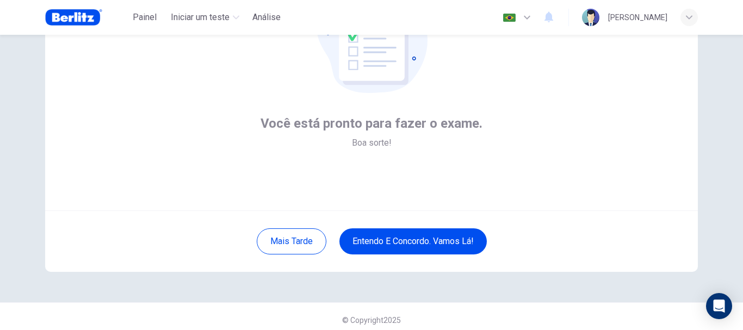
scroll to position [123, 0]
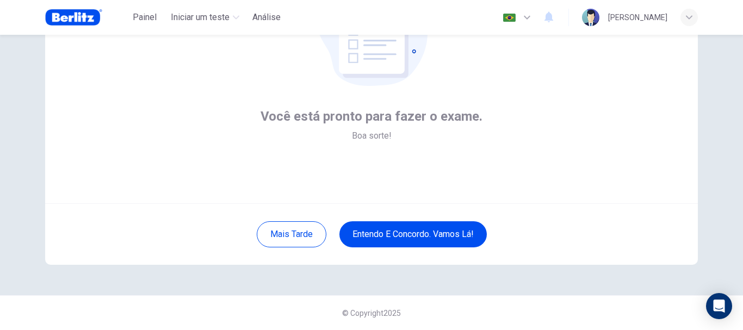
click at [425, 252] on div "Mais tarde Entendo e concordo. Vamos lá!" at bounding box center [371, 233] width 653 height 61
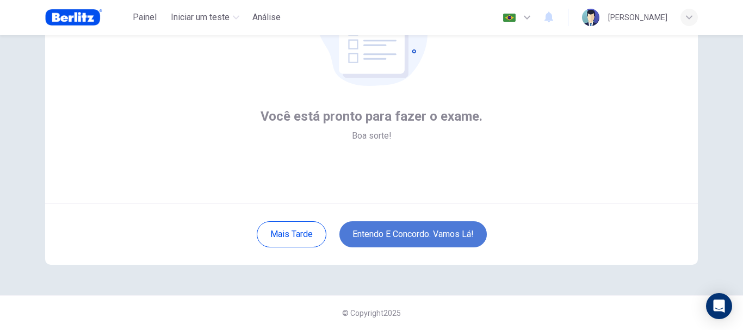
click at [428, 240] on button "Entendo e concordo. Vamos lá!" at bounding box center [412, 234] width 147 height 26
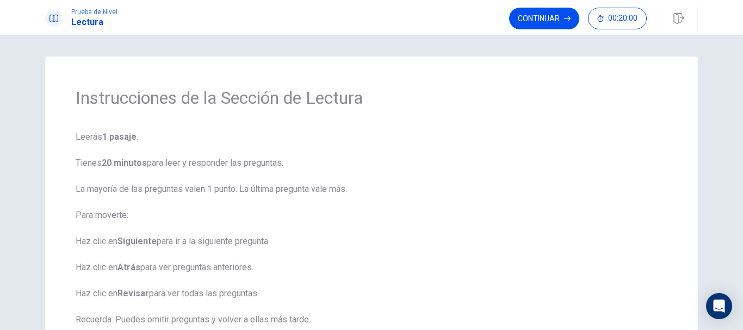
click at [100, 13] on span "Prueba de Nivel" at bounding box center [94, 12] width 46 height 8
drag, startPoint x: 684, startPoint y: 14, endPoint x: 409, endPoint y: 48, distance: 277.4
click at [683, 15] on icon "button" at bounding box center [678, 18] width 11 height 11
